Goal: Information Seeking & Learning: Learn about a topic

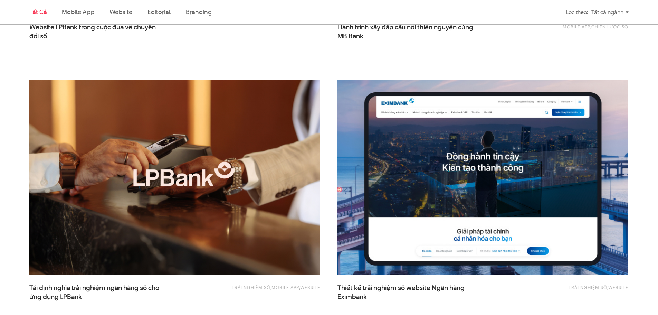
scroll to position [449, 0]
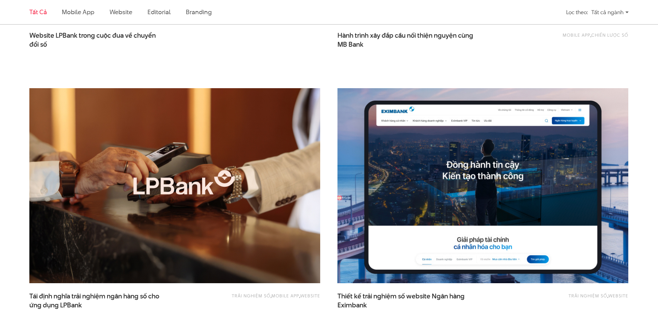
click at [459, 141] on img at bounding box center [483, 185] width 320 height 215
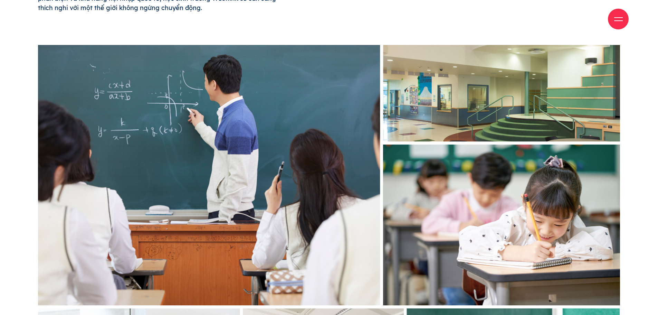
scroll to position [518, 0]
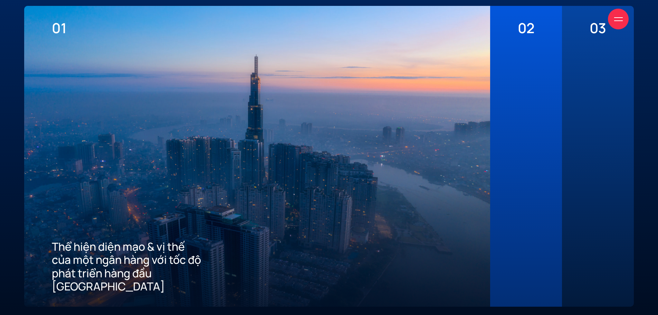
scroll to position [1865, 0]
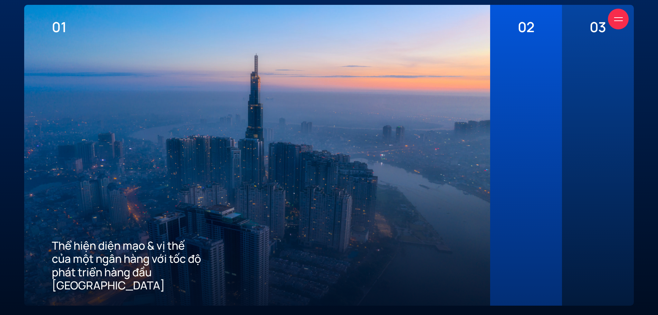
drag, startPoint x: 390, startPoint y: 148, endPoint x: 212, endPoint y: 113, distance: 180.9
click at [297, 132] on div at bounding box center [257, 136] width 411 height 203
click at [549, 141] on div "02 Mang đến tiêu chuẩn tốt nhất về trải nghiệm số cho khách hàng" at bounding box center [526, 155] width 72 height 301
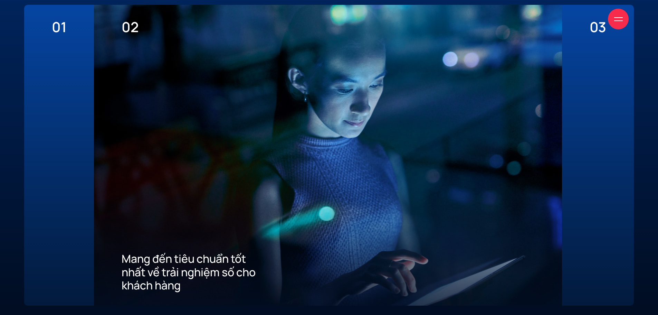
click at [591, 135] on div at bounding box center [598, 163] width 17 height 256
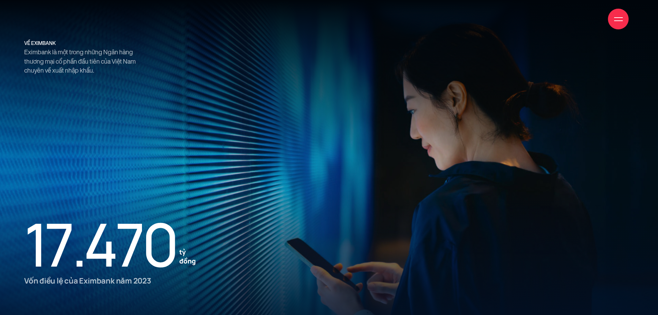
scroll to position [864, 0]
drag, startPoint x: 332, startPoint y: 119, endPoint x: 505, endPoint y: 143, distance: 175.4
click at [502, 143] on div at bounding box center [329, 157] width 658 height 315
drag, startPoint x: 524, startPoint y: 143, endPoint x: 207, endPoint y: 110, distance: 318.5
click at [232, 114] on div at bounding box center [329, 157] width 658 height 315
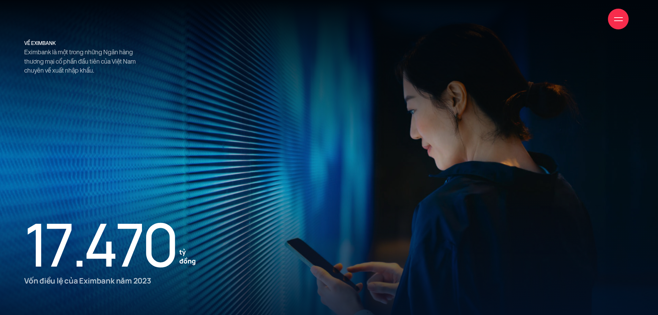
click at [618, 16] on div at bounding box center [618, 19] width 9 height 9
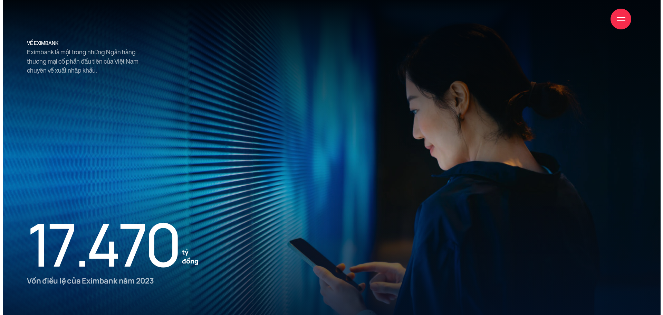
scroll to position [867, 0]
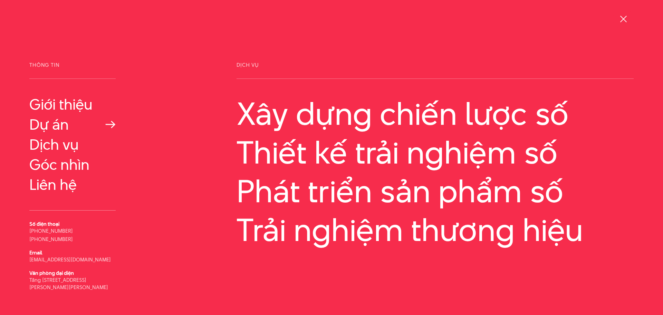
click at [53, 127] on link "Dự án" at bounding box center [72, 124] width 86 height 17
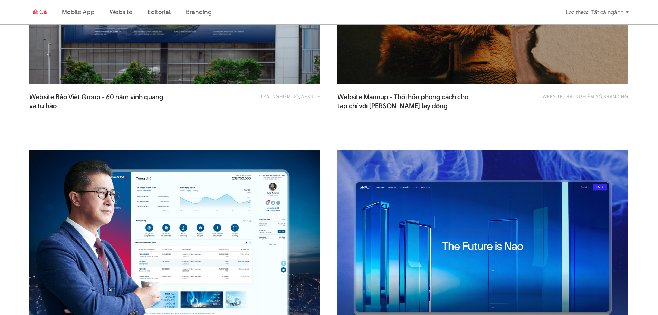
scroll to position [1036, 0]
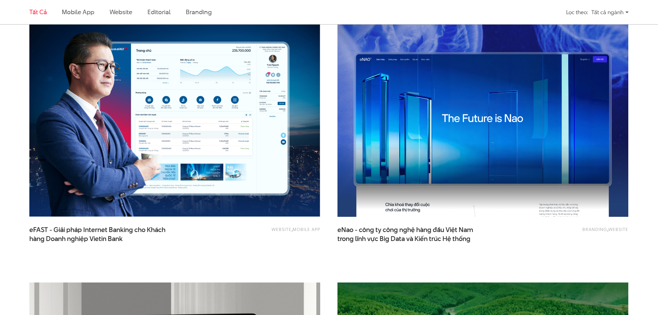
click at [460, 139] on img at bounding box center [483, 119] width 320 height 215
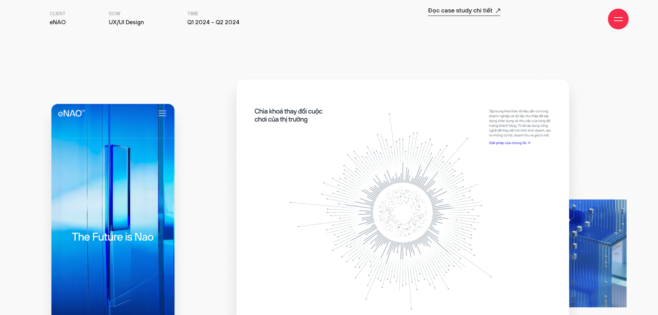
scroll to position [553, 0]
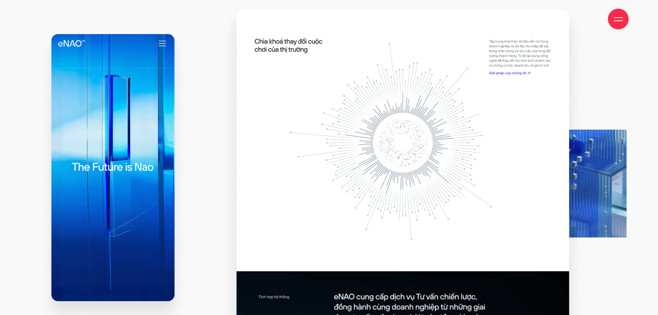
click at [585, 164] on img at bounding box center [423, 243] width 406 height 479
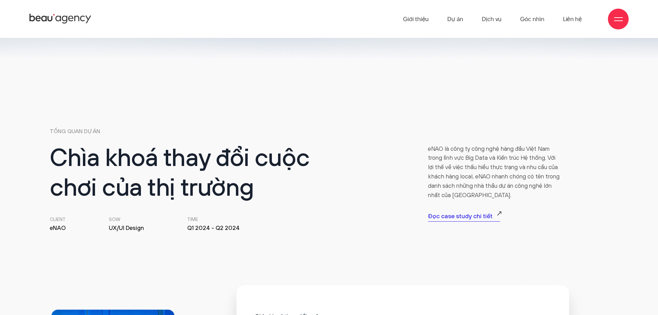
scroll to position [276, 0]
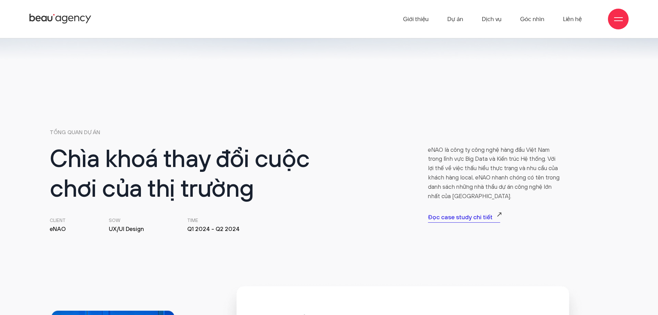
click at [469, 218] on p "Đọc case study chi tiết" at bounding box center [464, 218] width 72 height 10
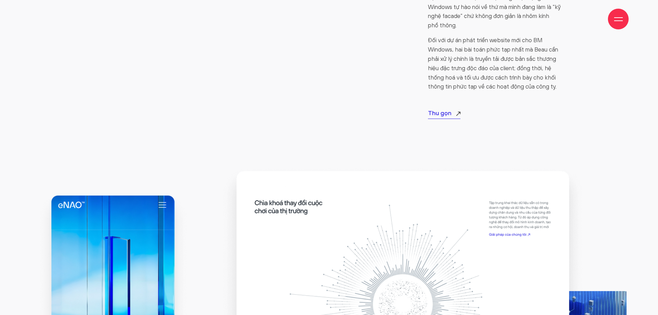
scroll to position [691, 0]
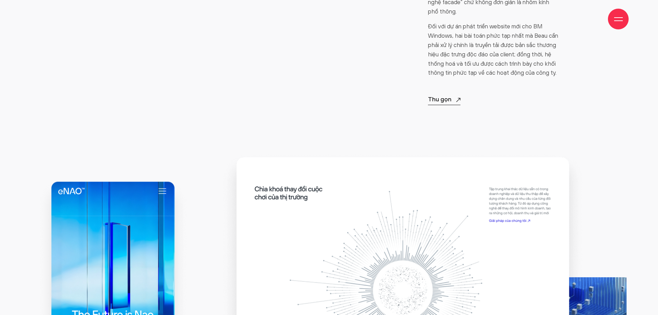
click at [439, 95] on p "Thu gọn" at bounding box center [444, 100] width 32 height 10
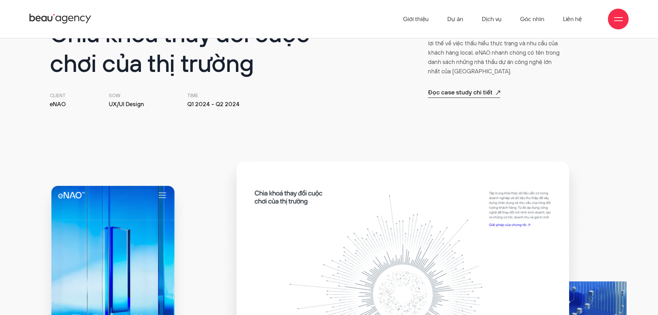
scroll to position [380, 0]
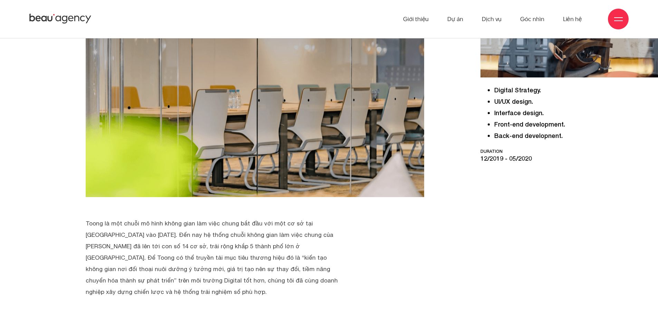
scroll to position [242, 0]
